Goal: Information Seeking & Learning: Find specific fact

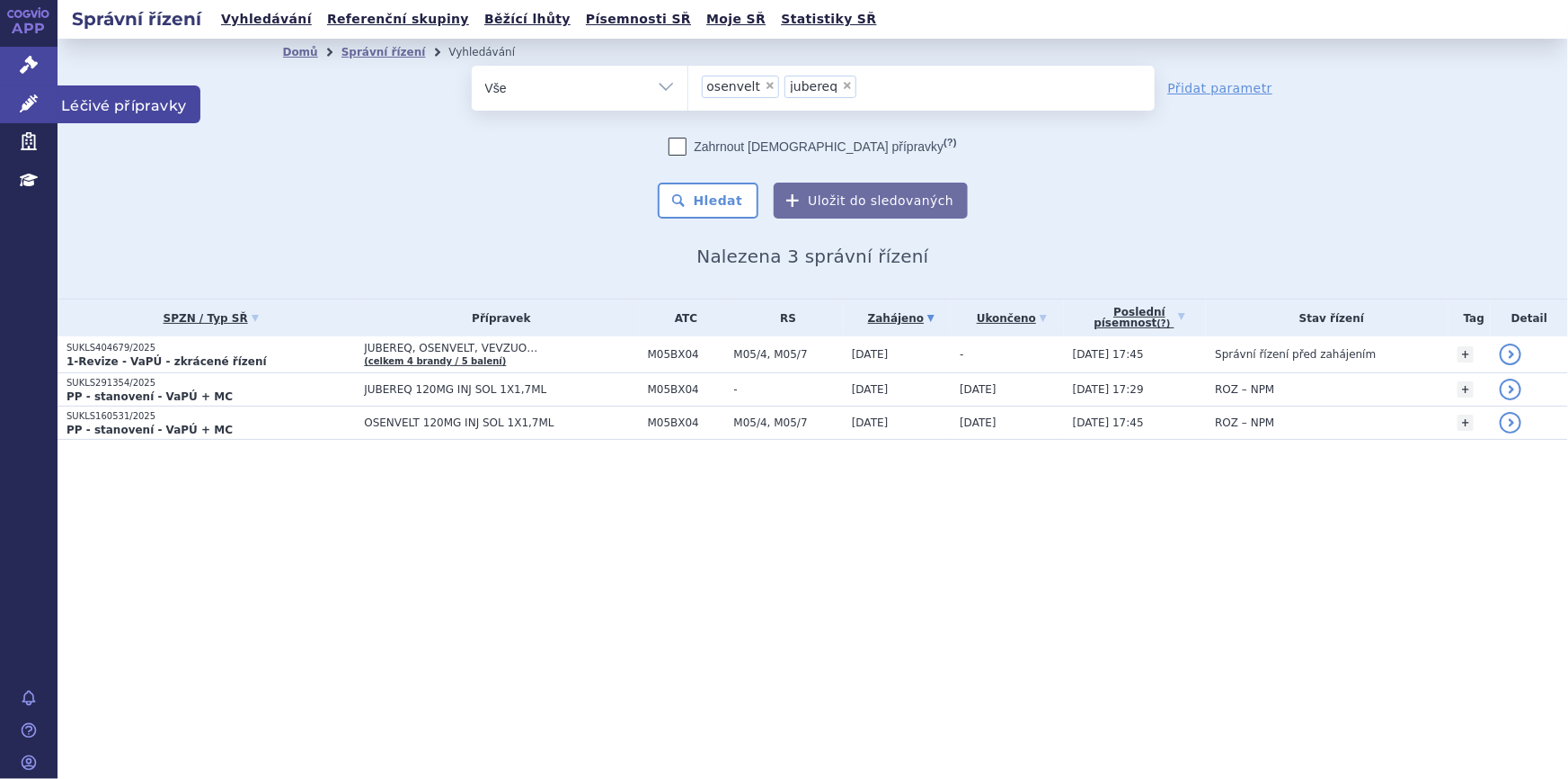
click at [25, 96] on icon at bounding box center [29, 103] width 18 height 18
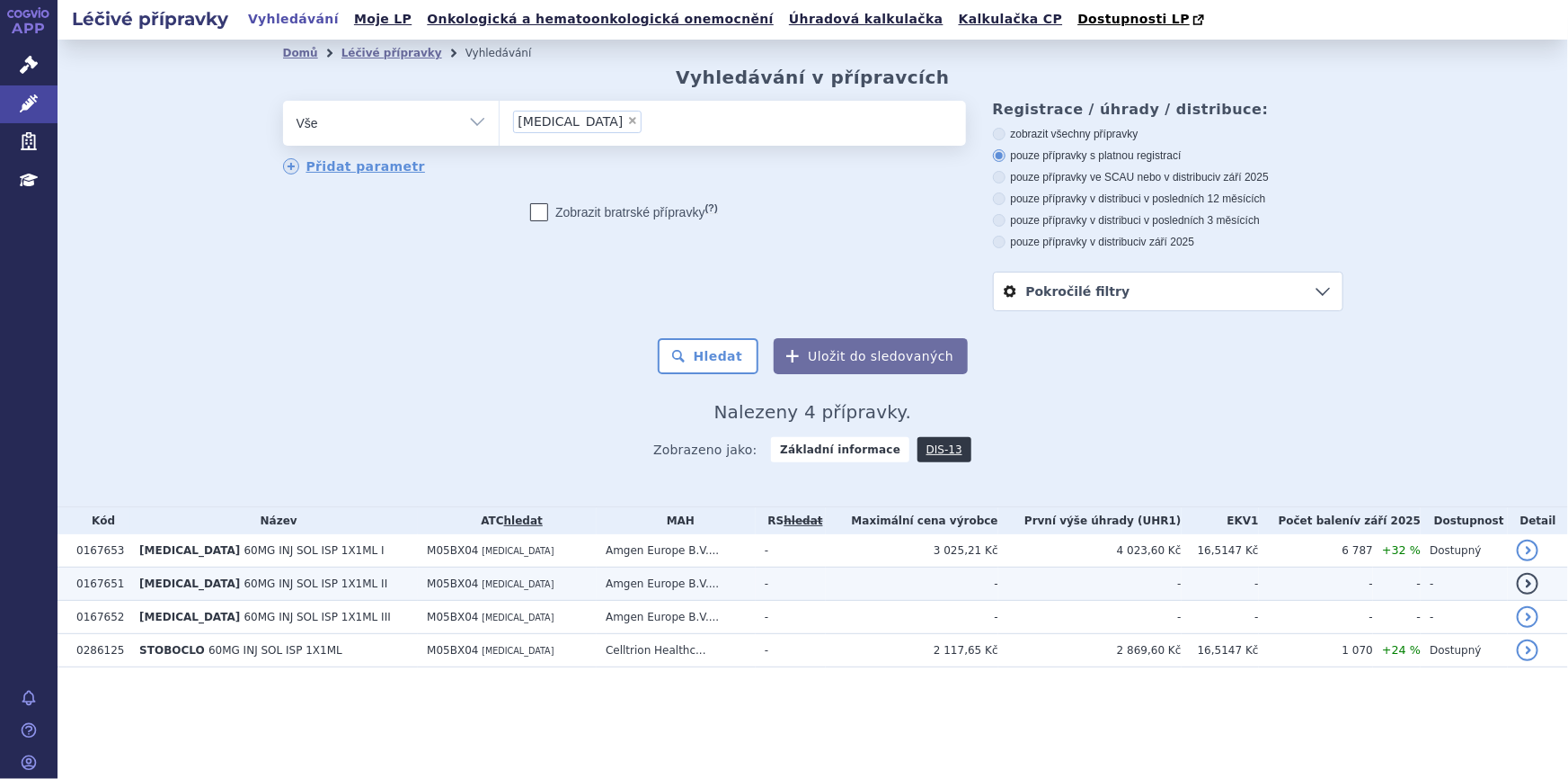
click at [641, 585] on td "Amgen Europe B.V...." at bounding box center [676, 584] width 159 height 34
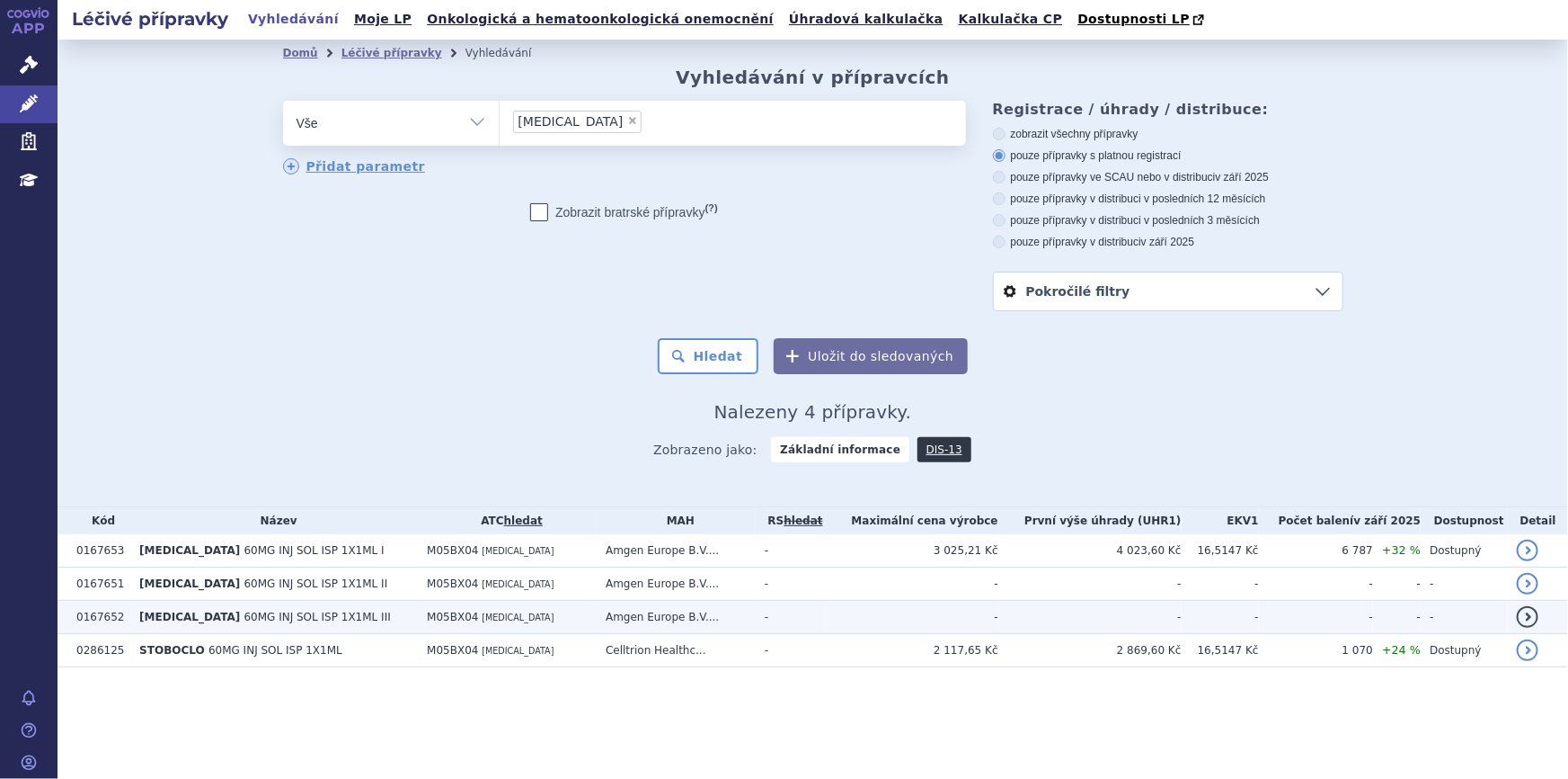
click at [675, 619] on td "Amgen Europe B.V...." at bounding box center [676, 617] width 159 height 34
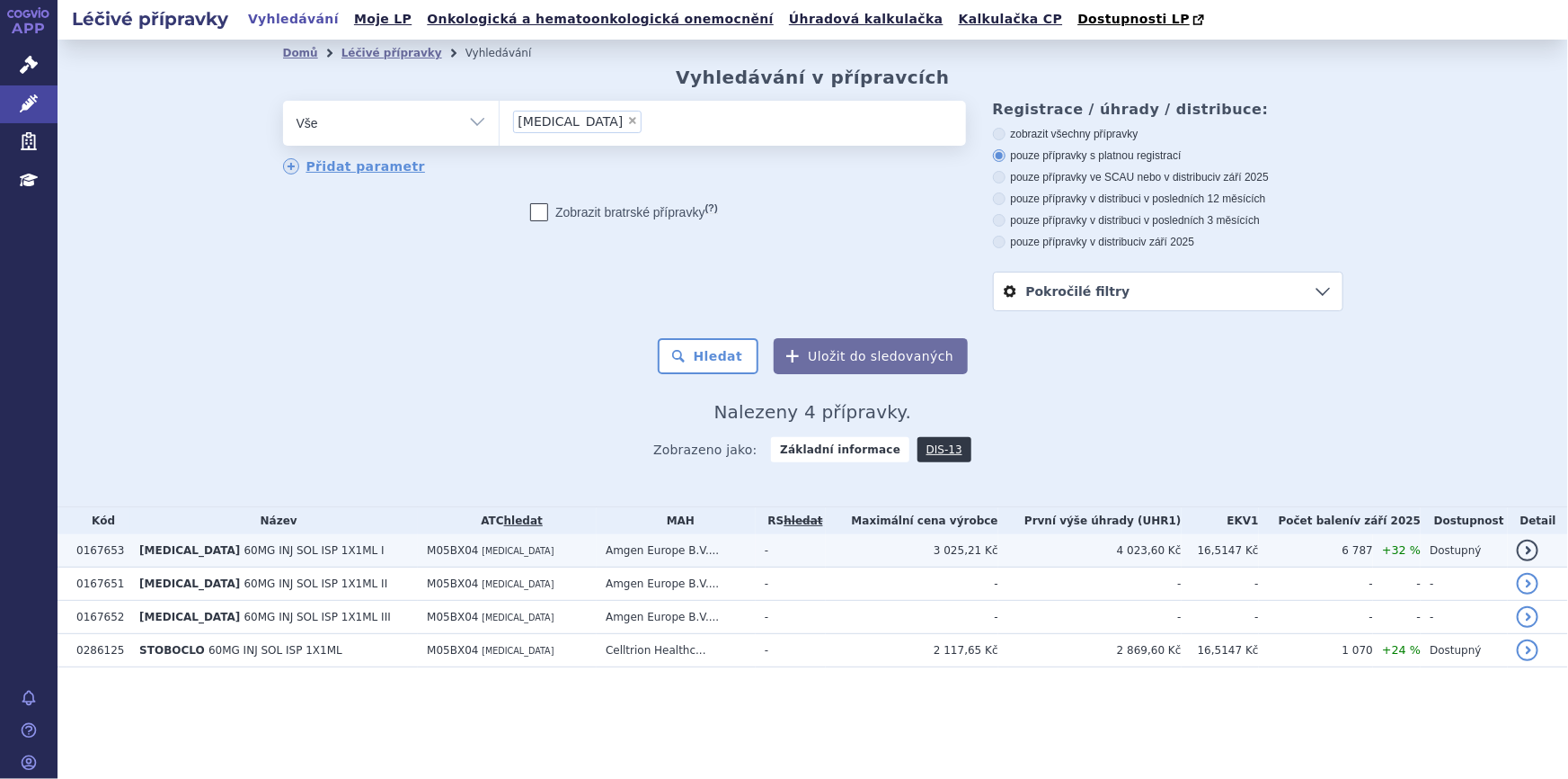
click at [827, 549] on td "-" at bounding box center [791, 551] width 71 height 34
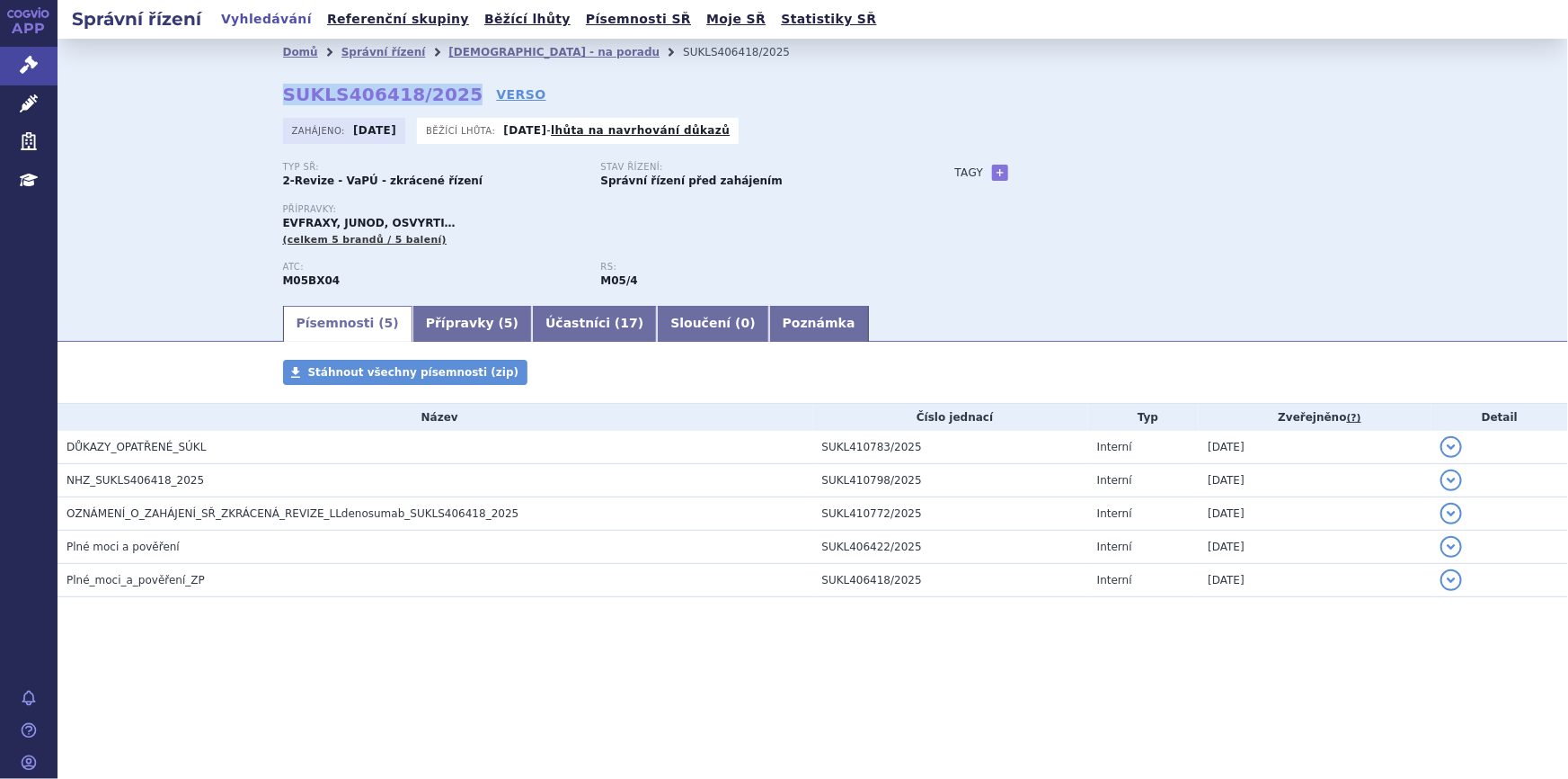
drag, startPoint x: 449, startPoint y: 91, endPoint x: 283, endPoint y: 83, distance: 166.2
click at [283, 84] on strong "SUKLS406418/2025" at bounding box center [383, 94] width 200 height 21
copy strong "SUKLS406418/2025"
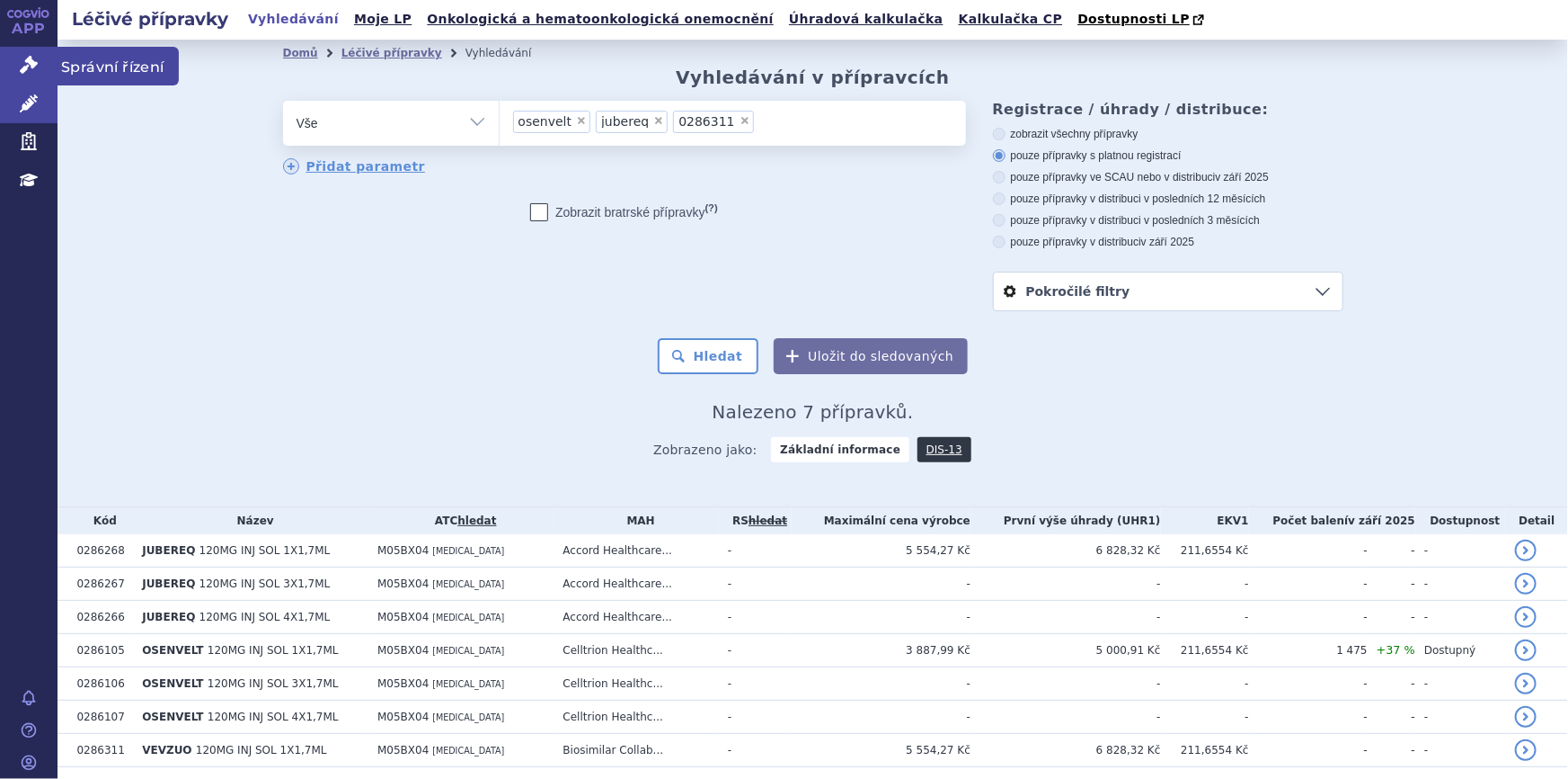
scroll to position [61, 0]
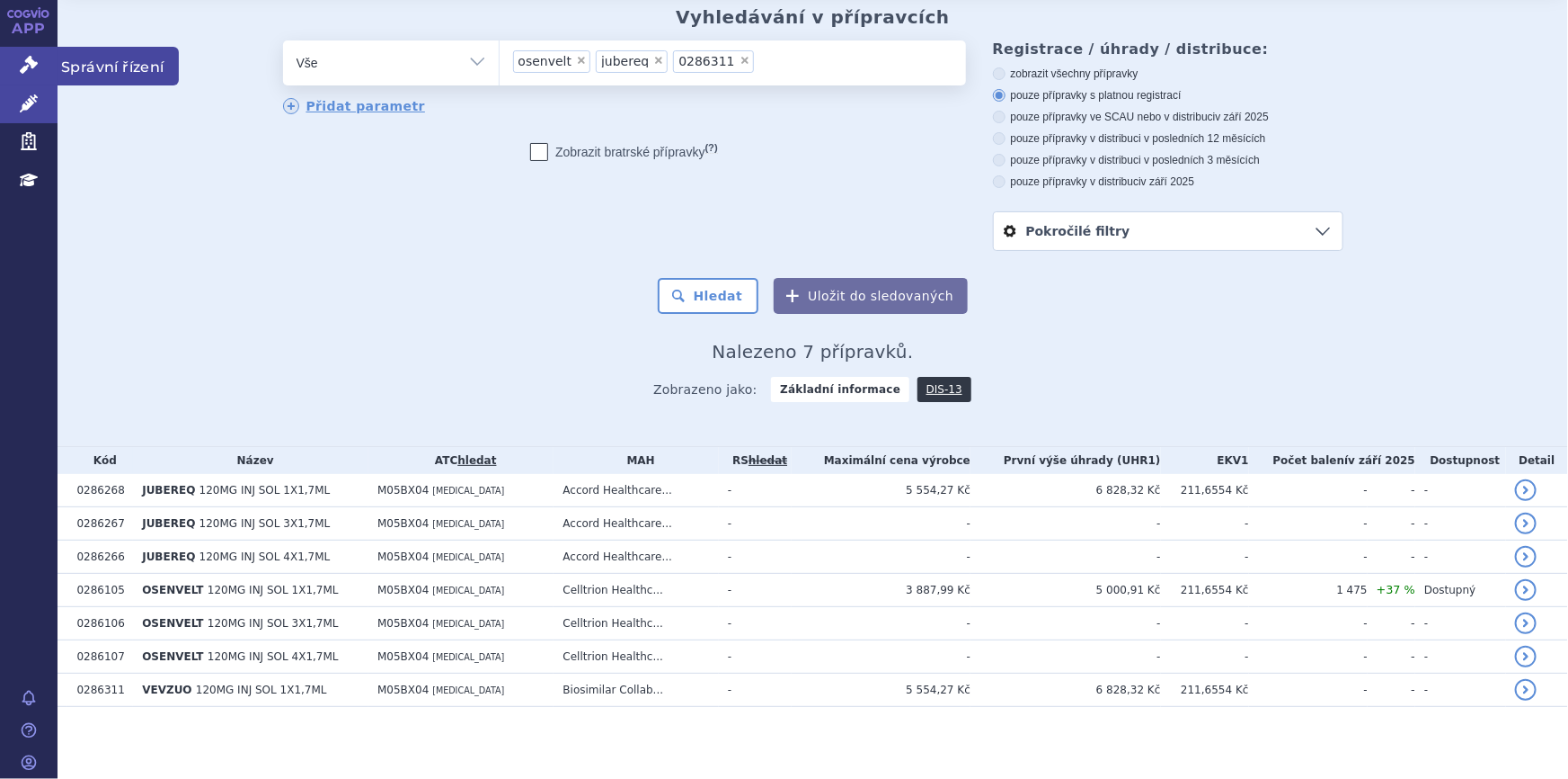
click at [18, 64] on link "Správní řízení" at bounding box center [29, 65] width 58 height 38
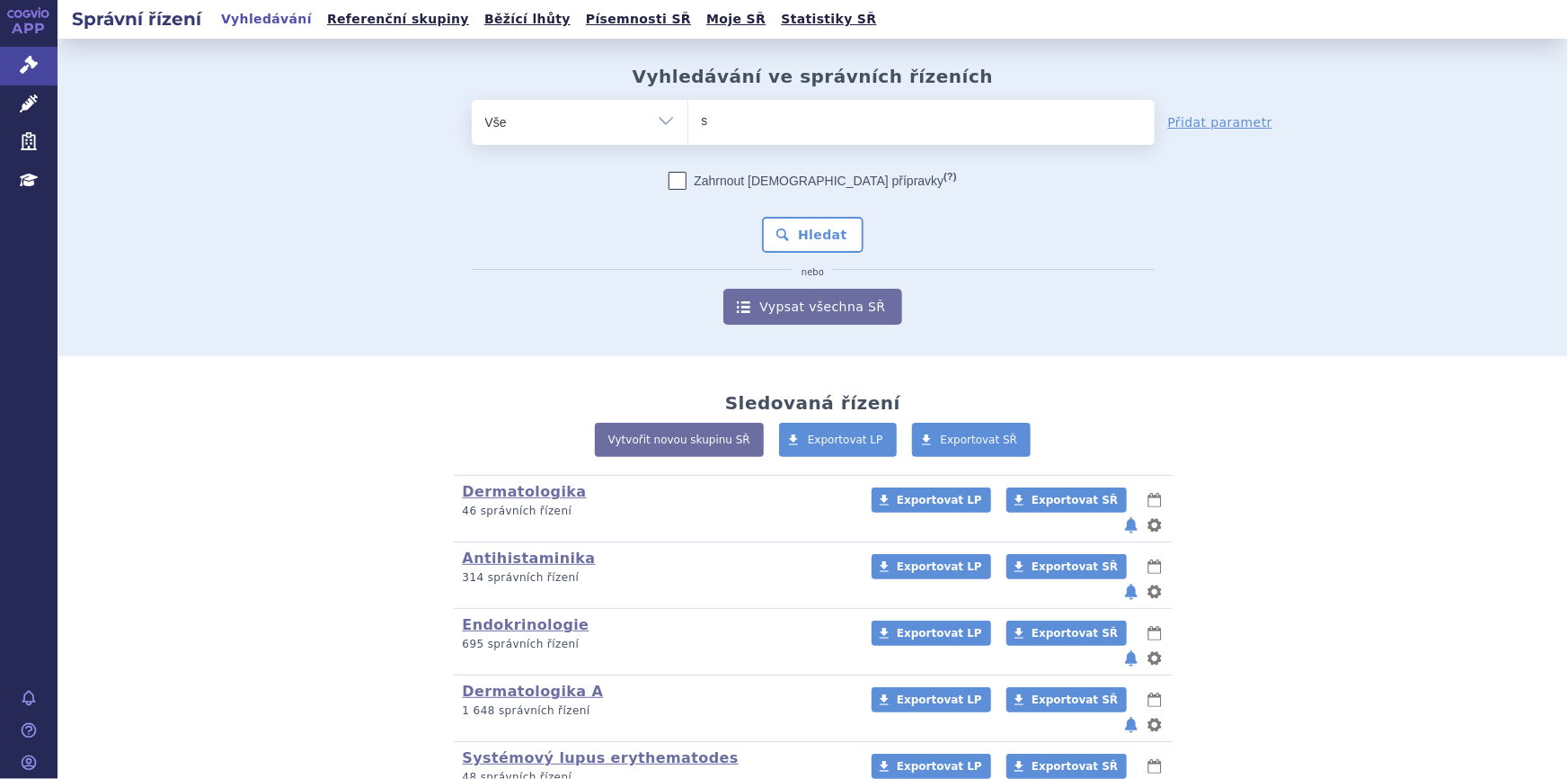
type input "st"
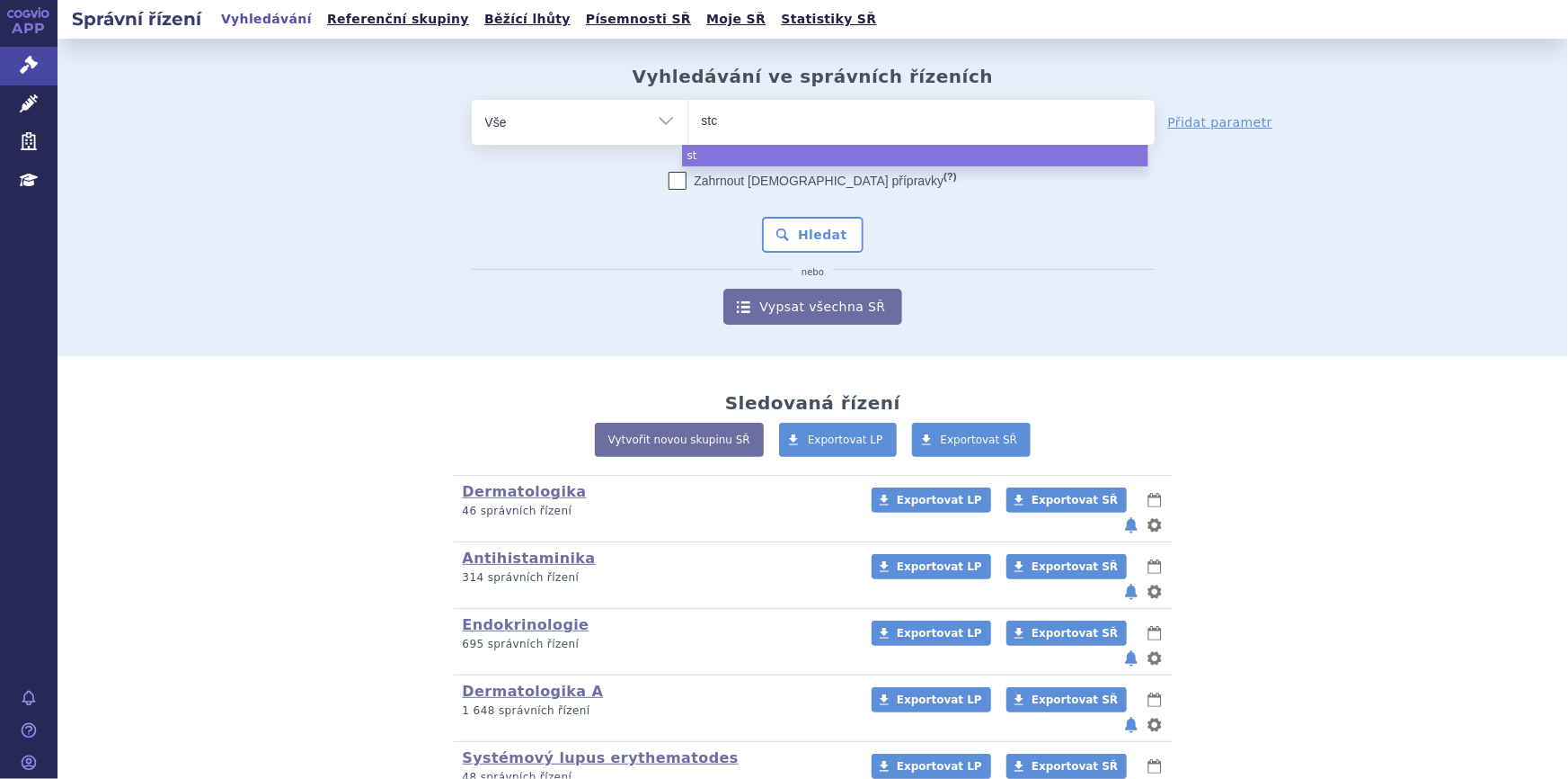
type input "stcl"
type input "stclo"
select select "stclo"
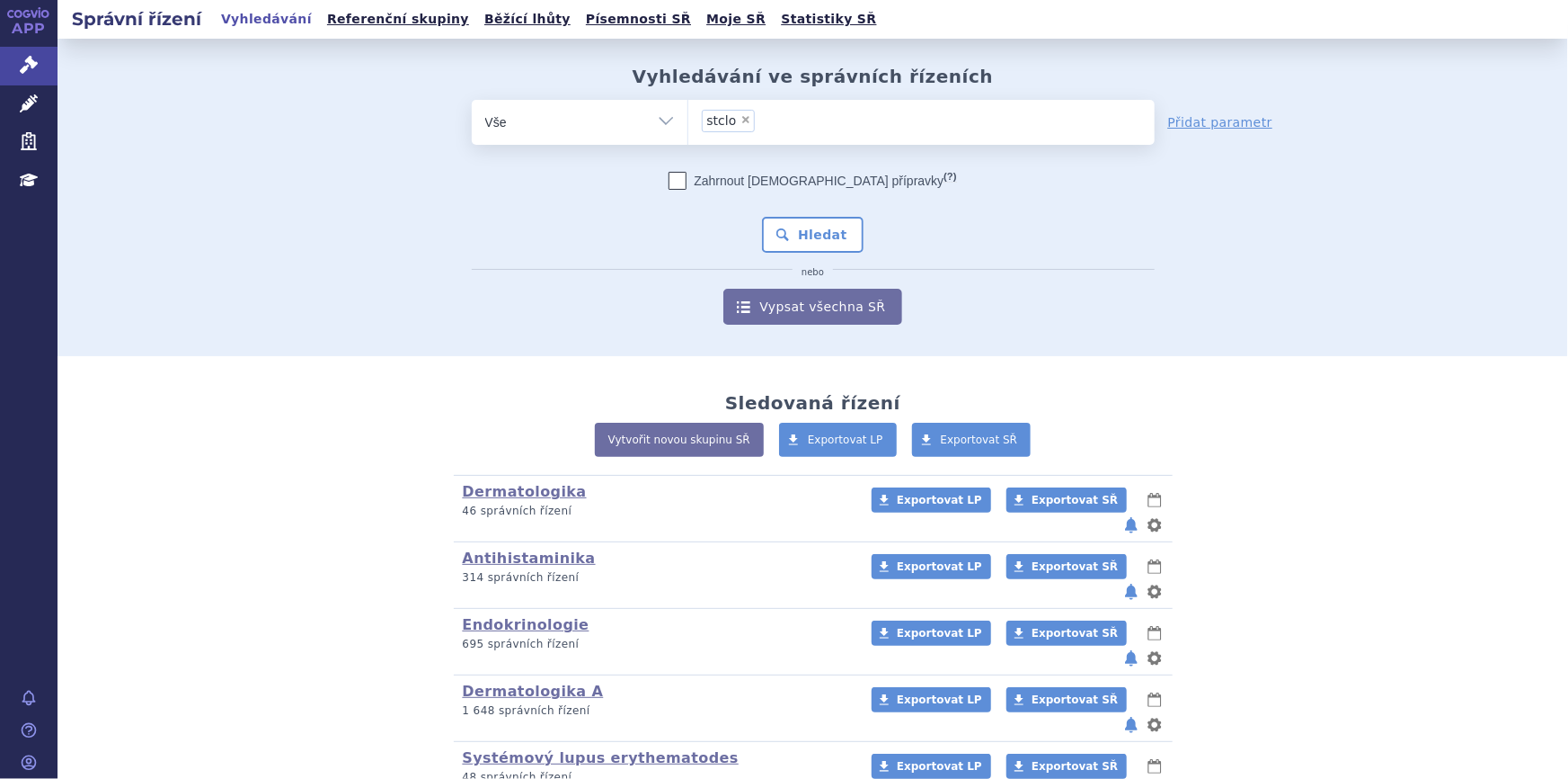
type input "stclo"
select select
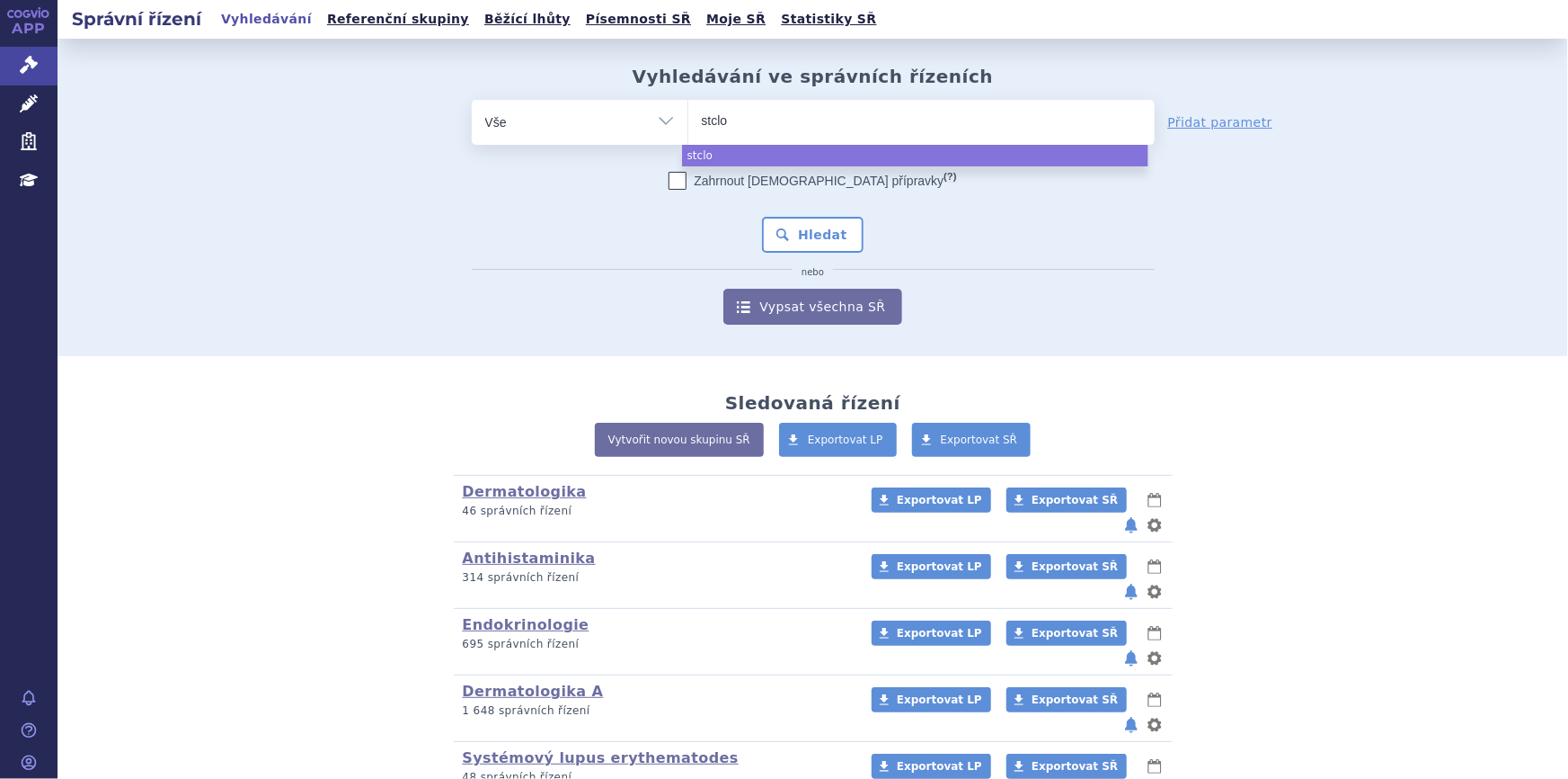
type input "stcl"
type input "stc"
type input "st"
type input "sto"
type input "stob"
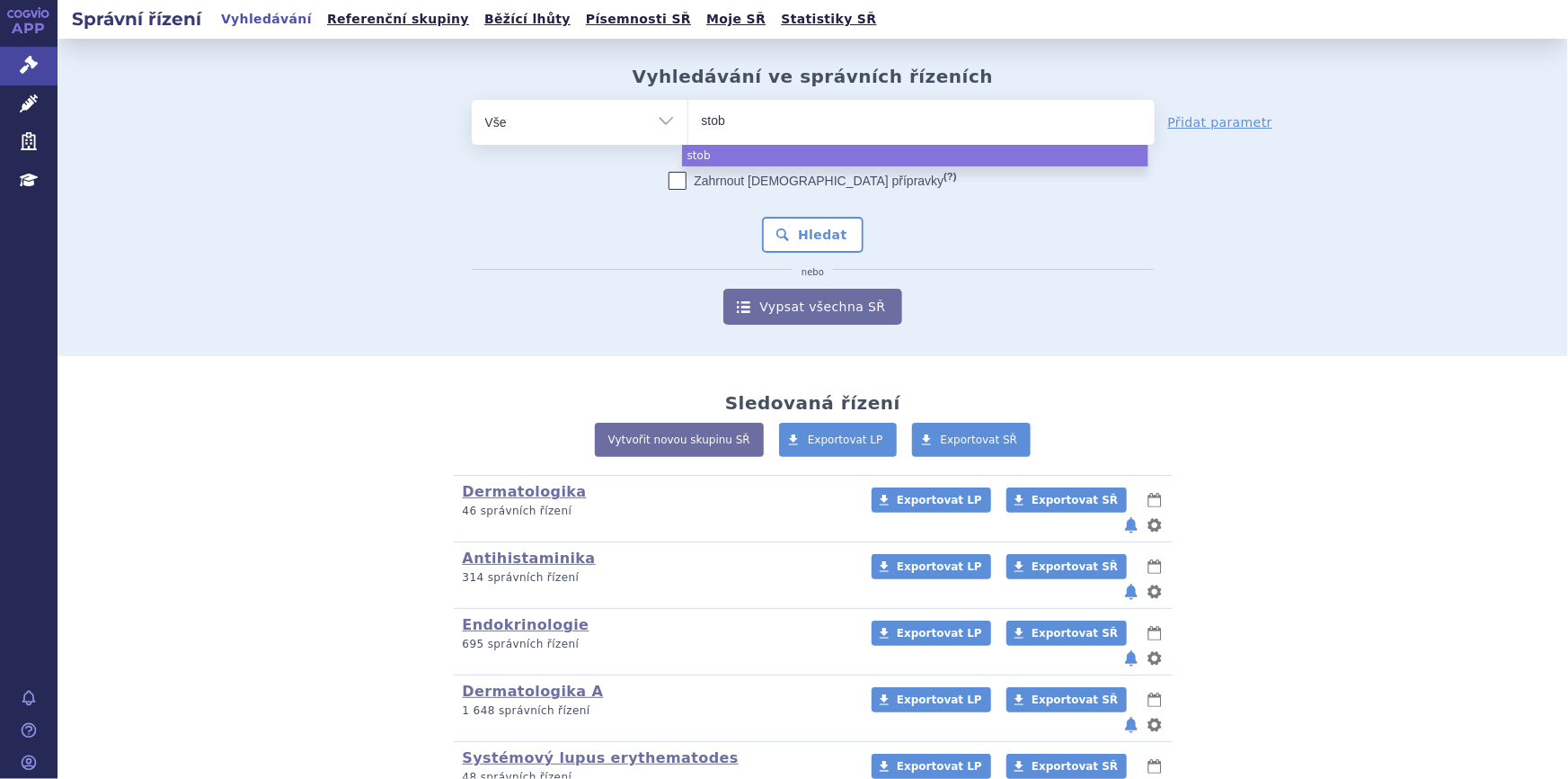
type input "stobo"
type input "stobocl"
type input "stoboclo"
select select "stoboclo"
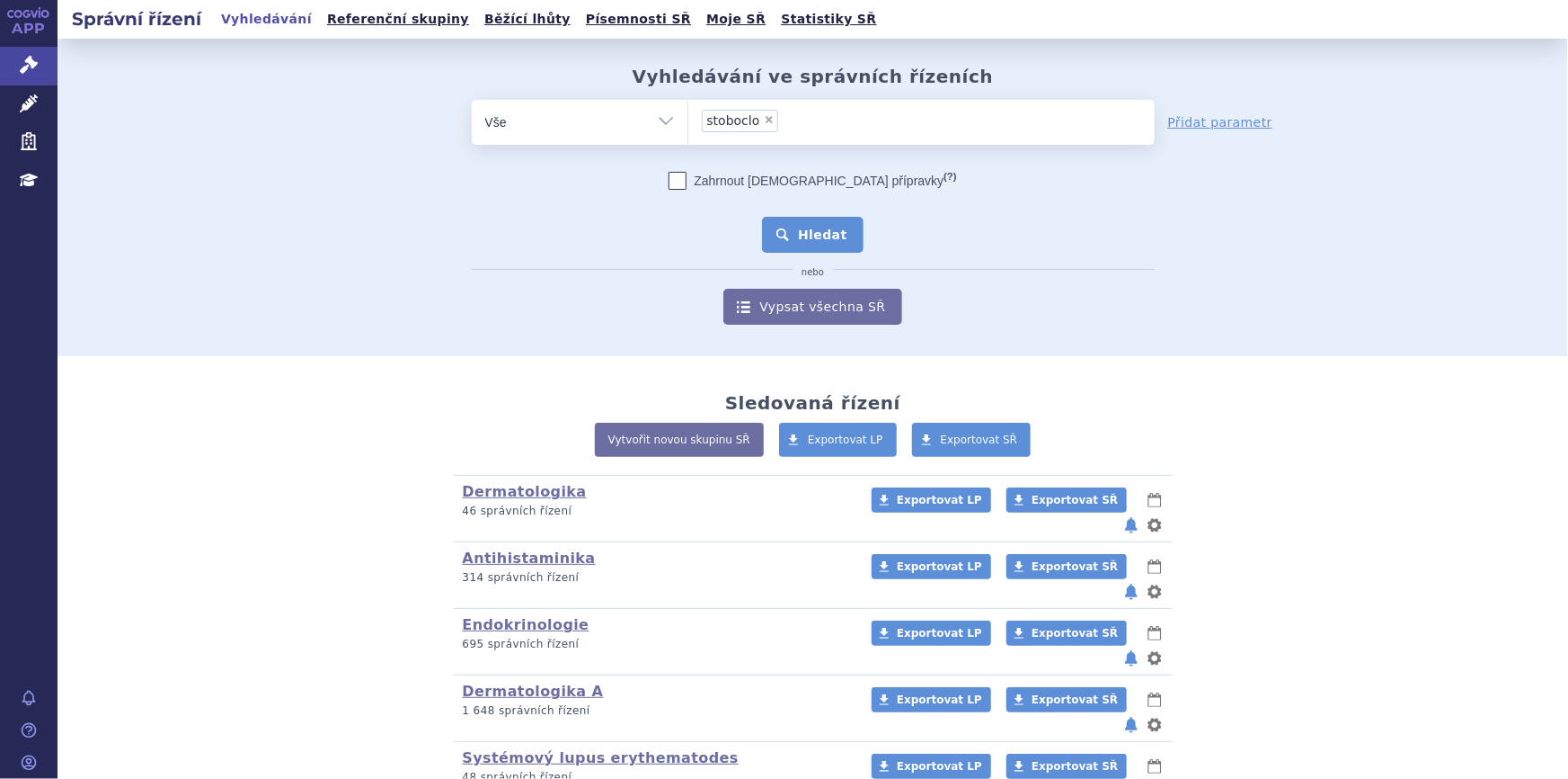
click at [804, 247] on button "Hledat" at bounding box center [813, 234] width 102 height 36
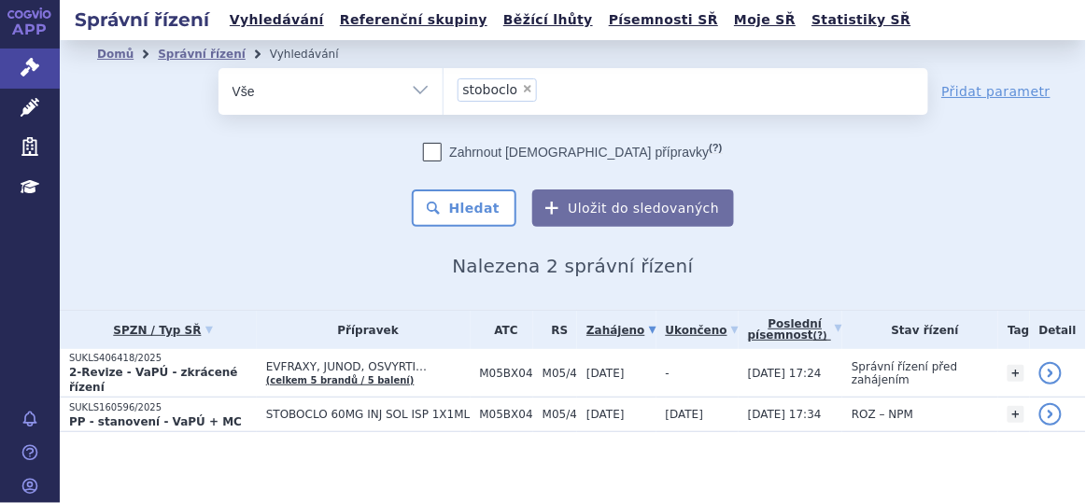
click at [525, 85] on span "×" at bounding box center [527, 88] width 11 height 11
click at [443, 85] on select "stoboclo" at bounding box center [443, 90] width 1 height 47
select select
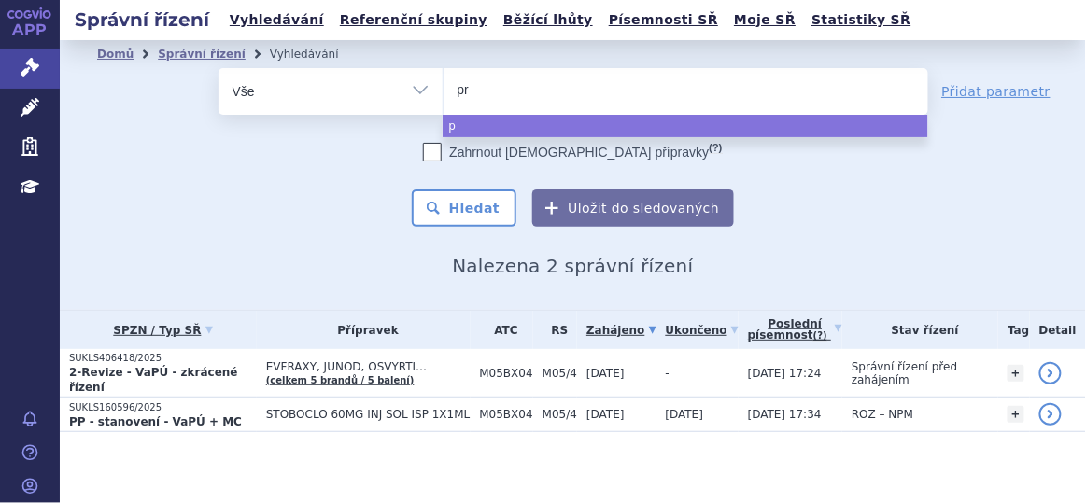
type input "pro"
type input "prol"
type input "proli"
type input "prolia"
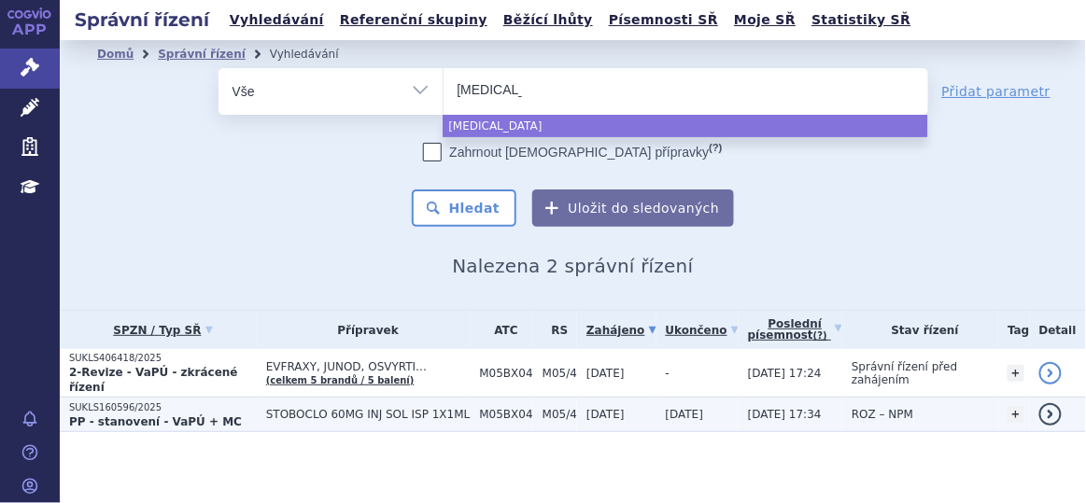
select select "prolia"
click at [407, 398] on td "STOBOCLO 60MG INJ SOL ISP 1X1ML" at bounding box center [364, 415] width 214 height 35
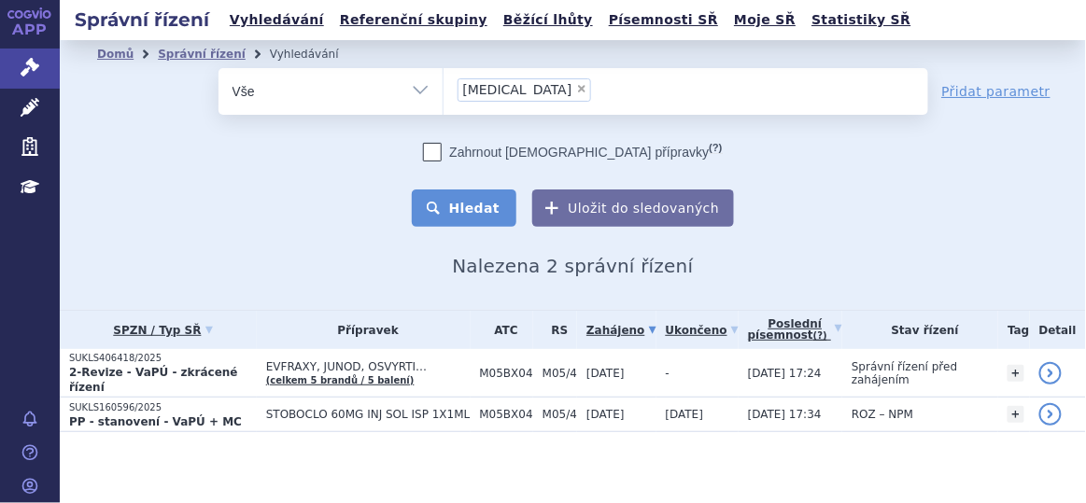
click at [481, 204] on button "Hledat" at bounding box center [465, 208] width 106 height 37
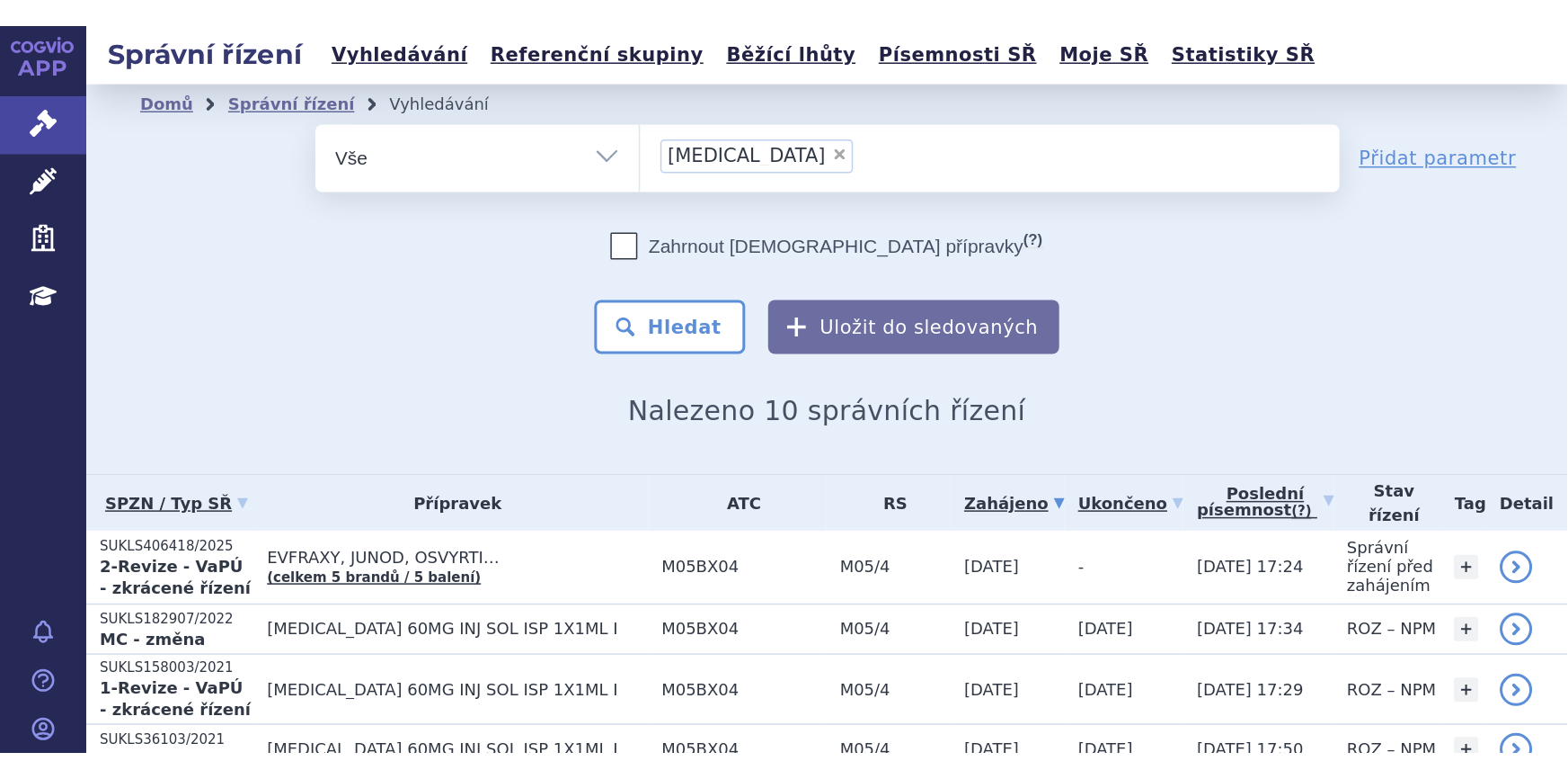
scroll to position [219, 0]
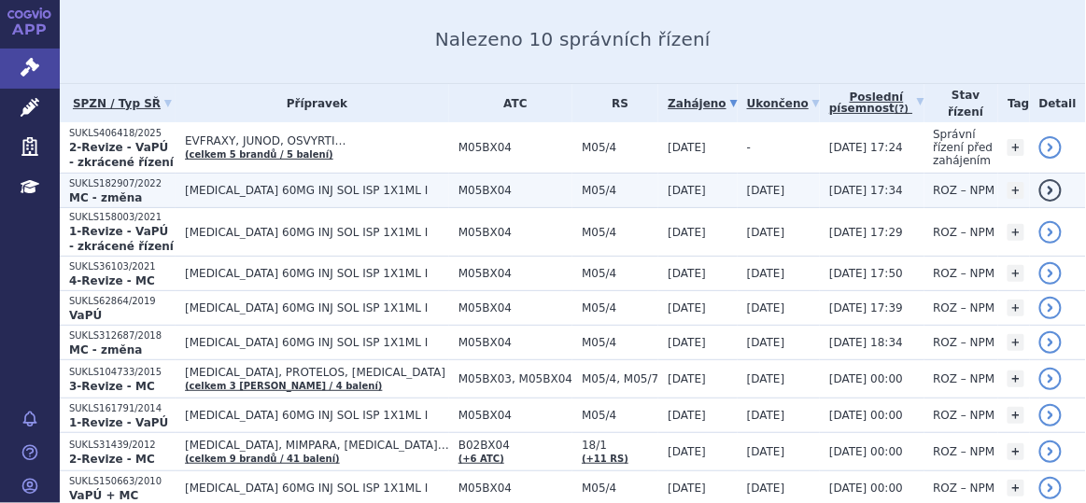
click at [363, 191] on span "[MEDICAL_DATA] 60MG INJ SOL ISP 1X1ML I" at bounding box center [317, 190] width 264 height 13
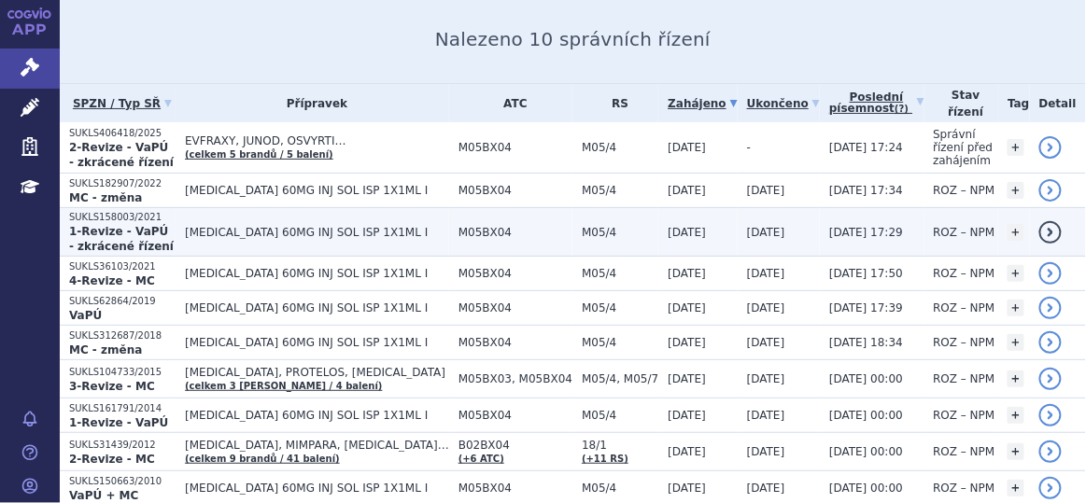
click at [458, 226] on span "M05BX04" at bounding box center [515, 232] width 114 height 13
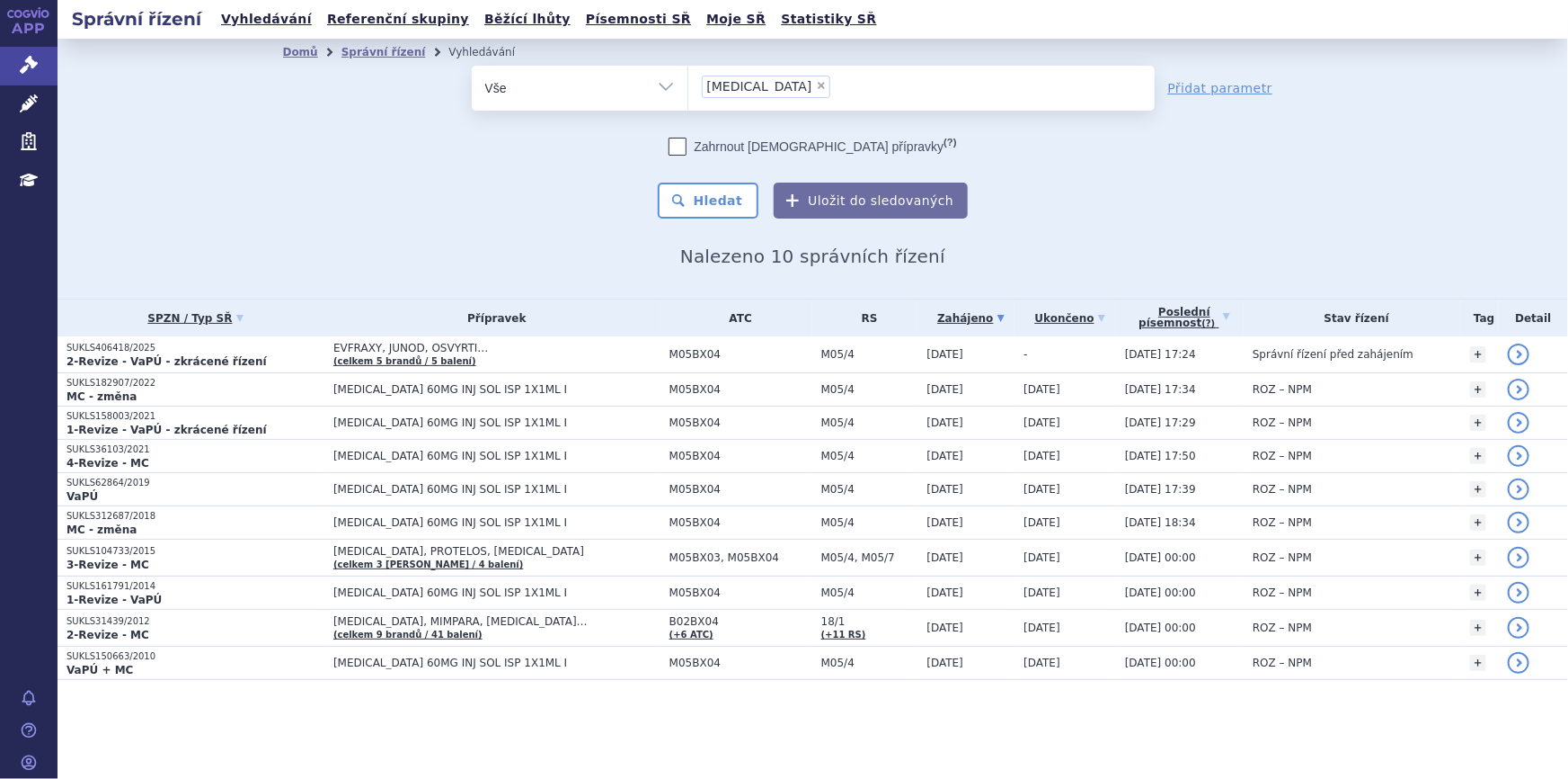
scroll to position [0, 0]
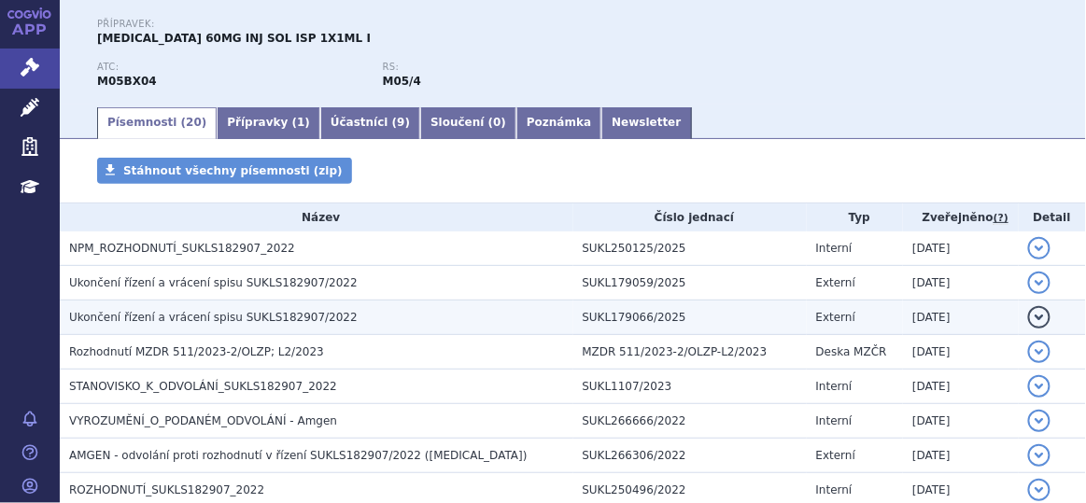
scroll to position [198, 0]
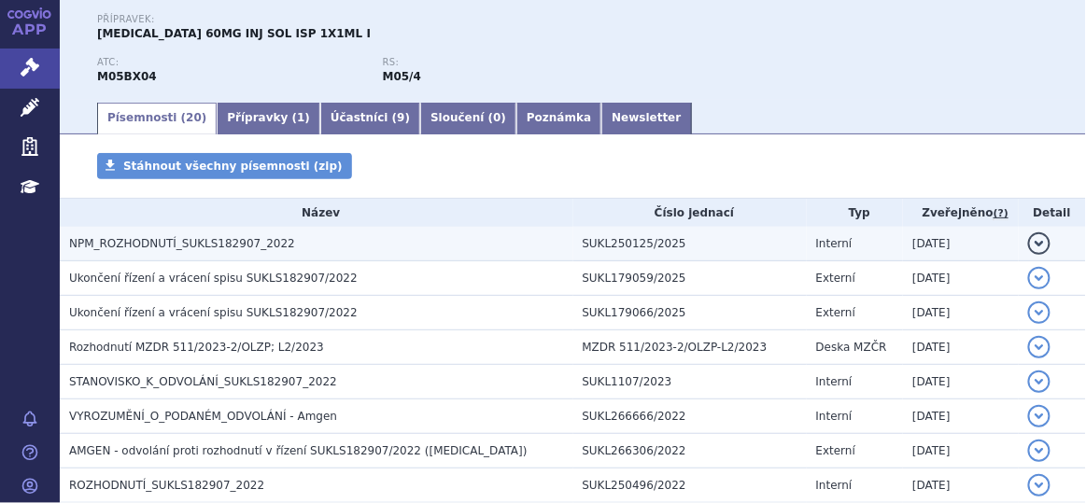
click at [251, 237] on h3 "NPM_ROZHODNUTÍ_SUKLS182907_2022" at bounding box center [321, 243] width 504 height 19
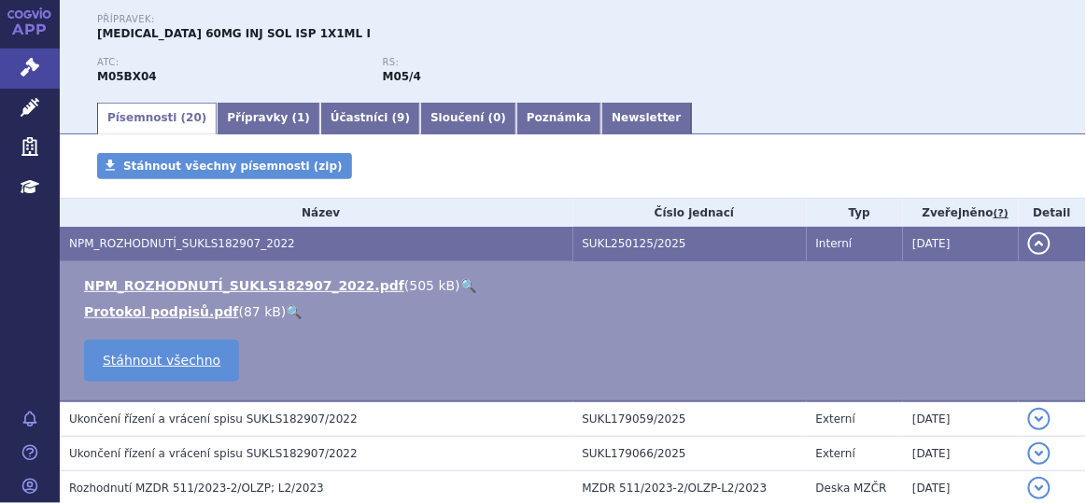
click at [460, 285] on link "🔍" at bounding box center [468, 285] width 16 height 15
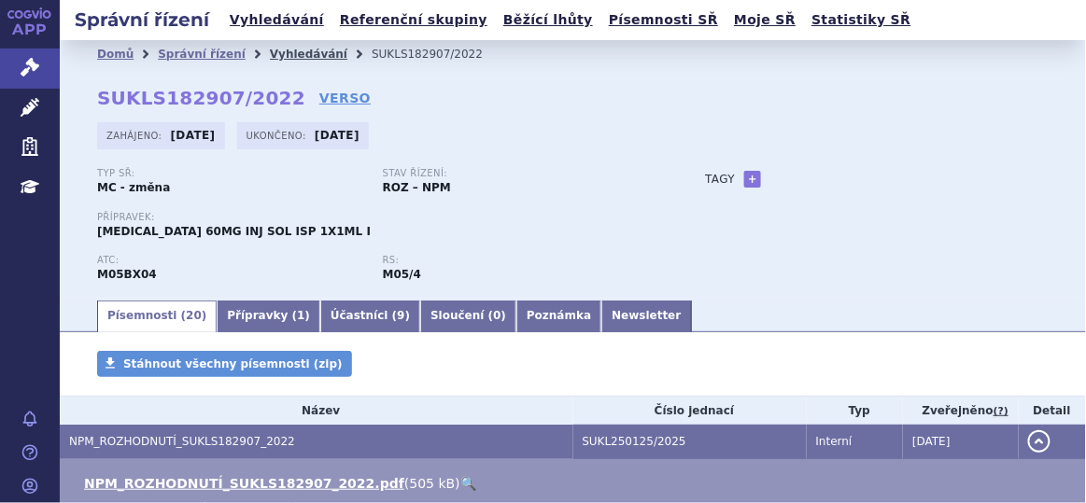
click at [286, 53] on link "Vyhledávání" at bounding box center [308, 54] width 77 height 13
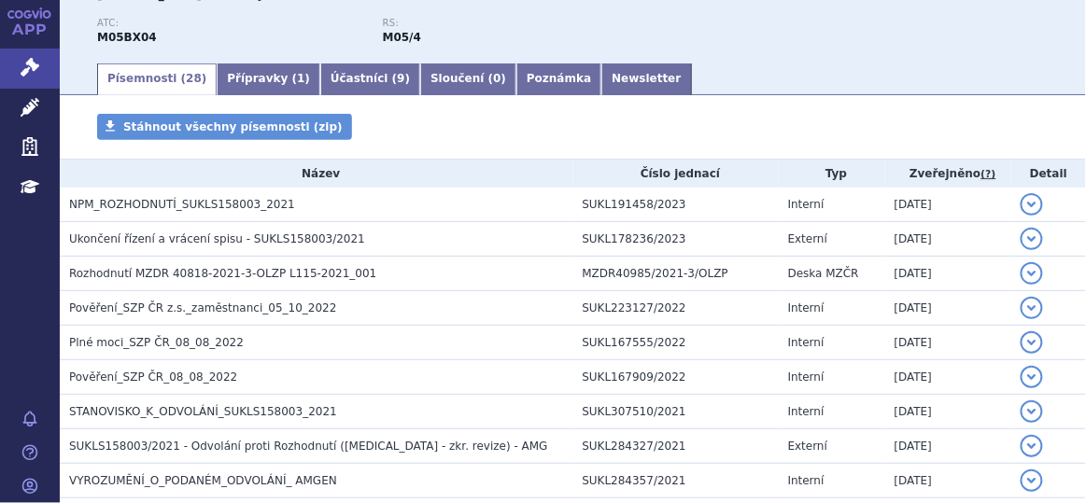
scroll to position [239, 0]
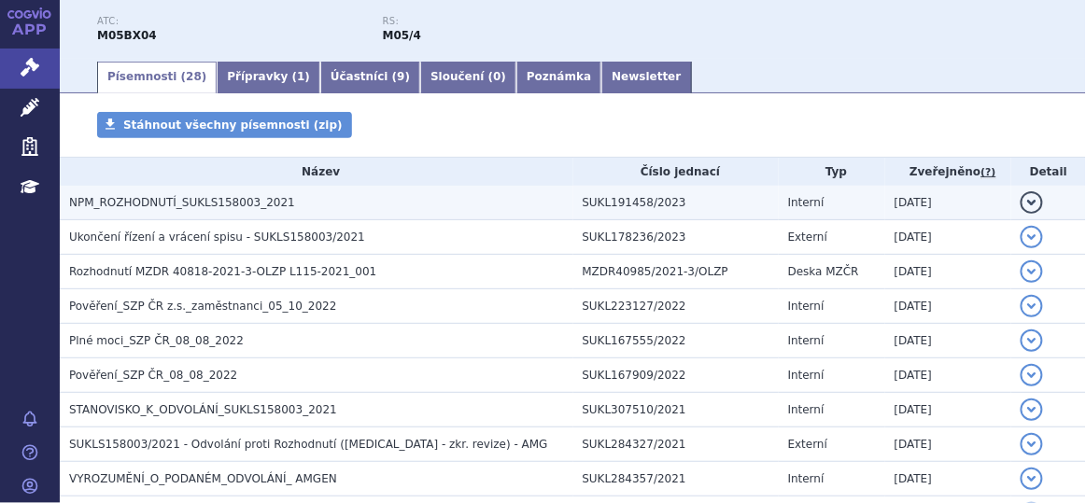
click at [230, 197] on span "NPM_ROZHODNUTÍ_SUKLS158003_2021" at bounding box center [182, 202] width 226 height 13
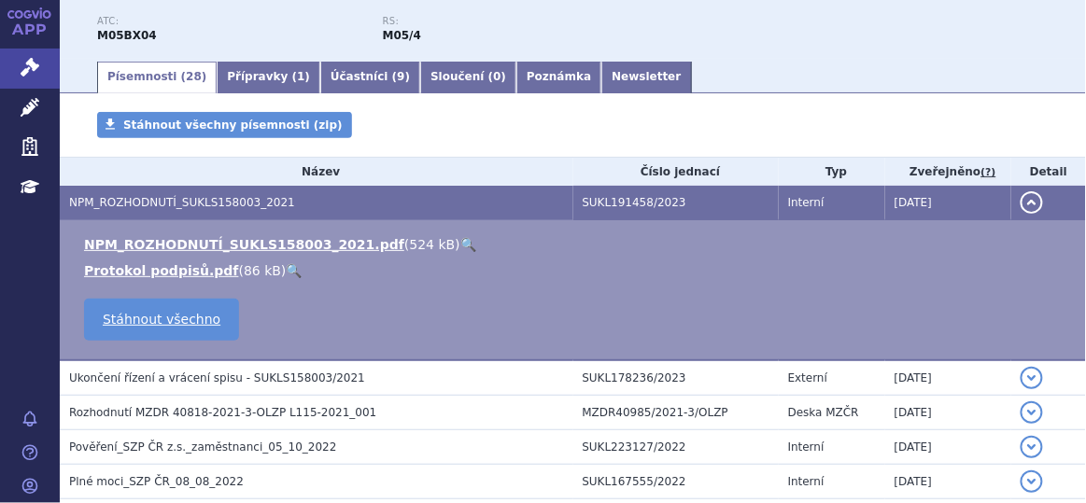
click at [460, 239] on link "🔍" at bounding box center [468, 244] width 16 height 15
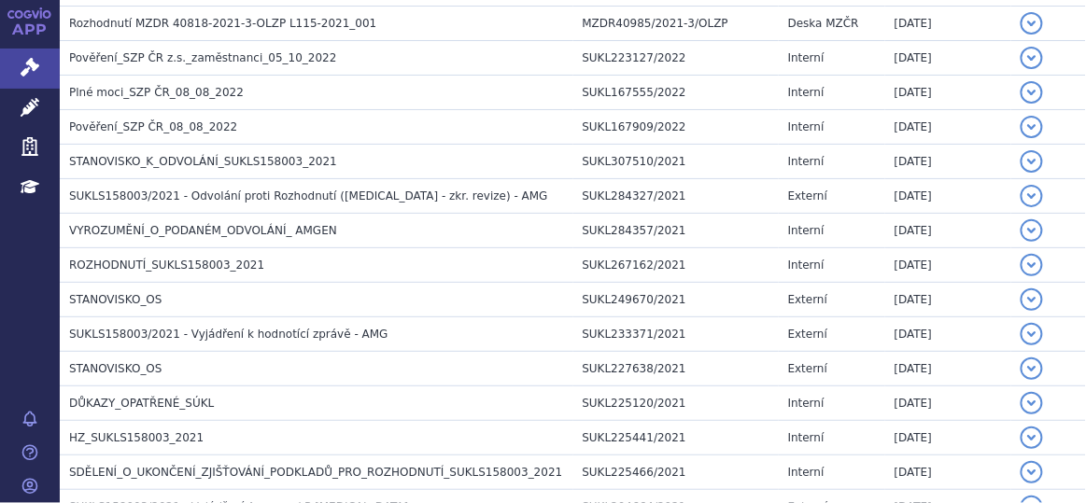
scroll to position [633, 0]
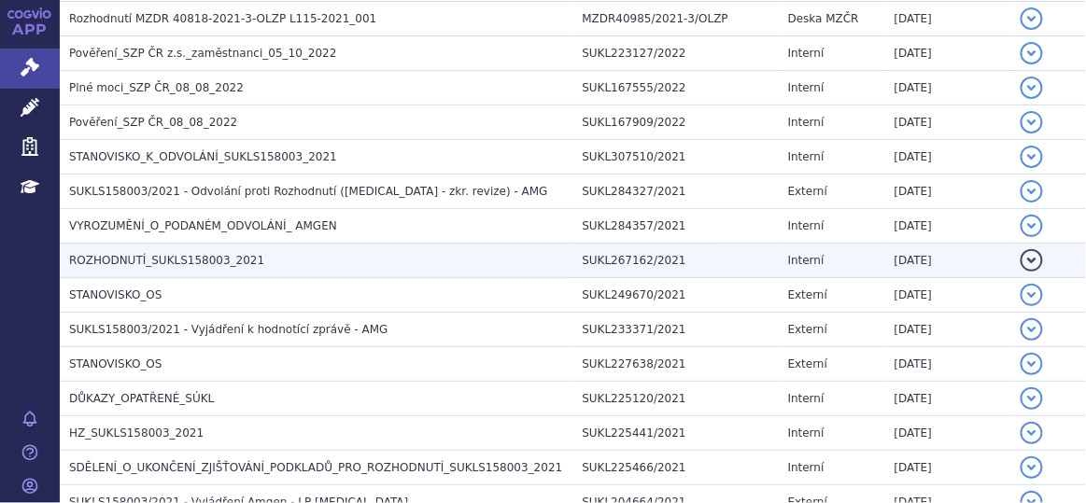
click at [404, 263] on h3 "ROZHODNUTÍ_SUKLS158003_2021" at bounding box center [321, 260] width 504 height 19
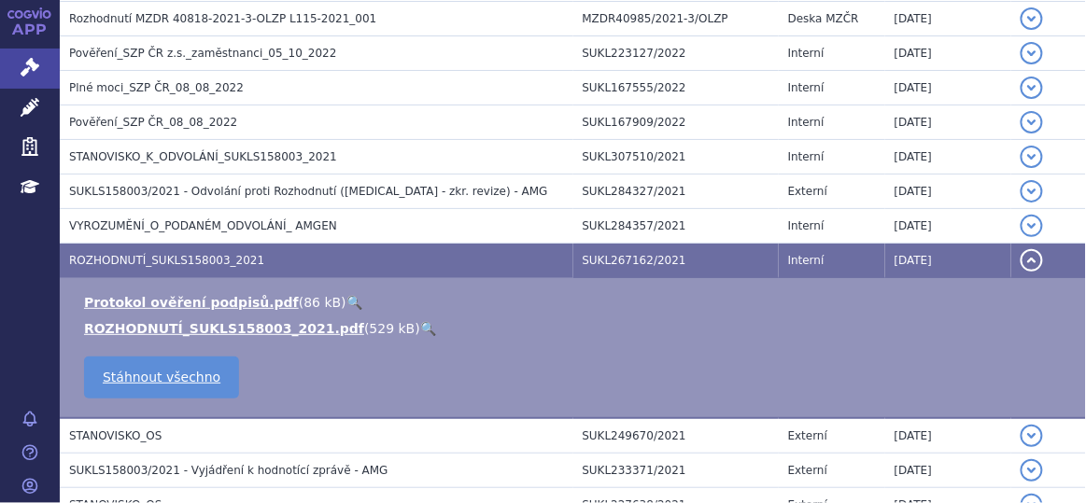
click at [420, 324] on link "🔍" at bounding box center [428, 328] width 16 height 15
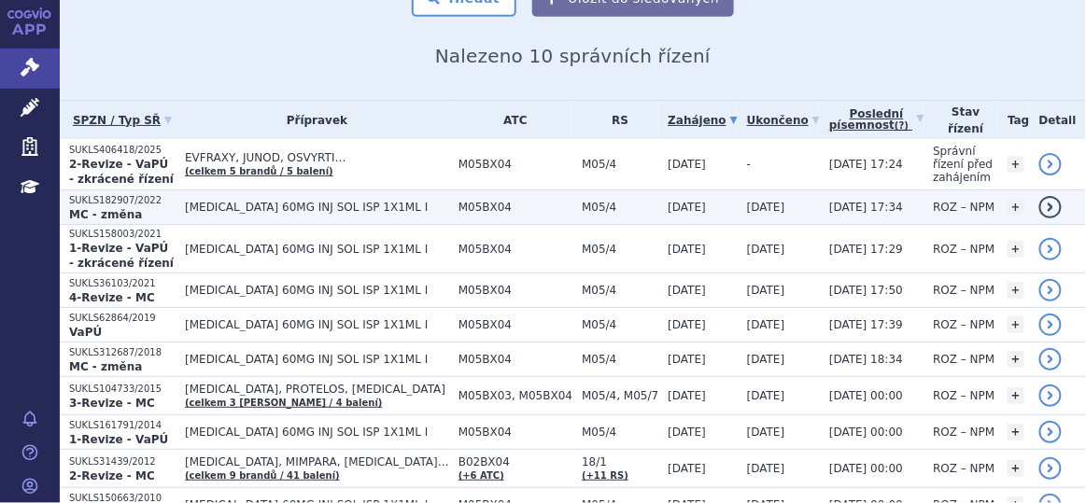
scroll to position [209, 0]
